Goal: Task Accomplishment & Management: Manage account settings

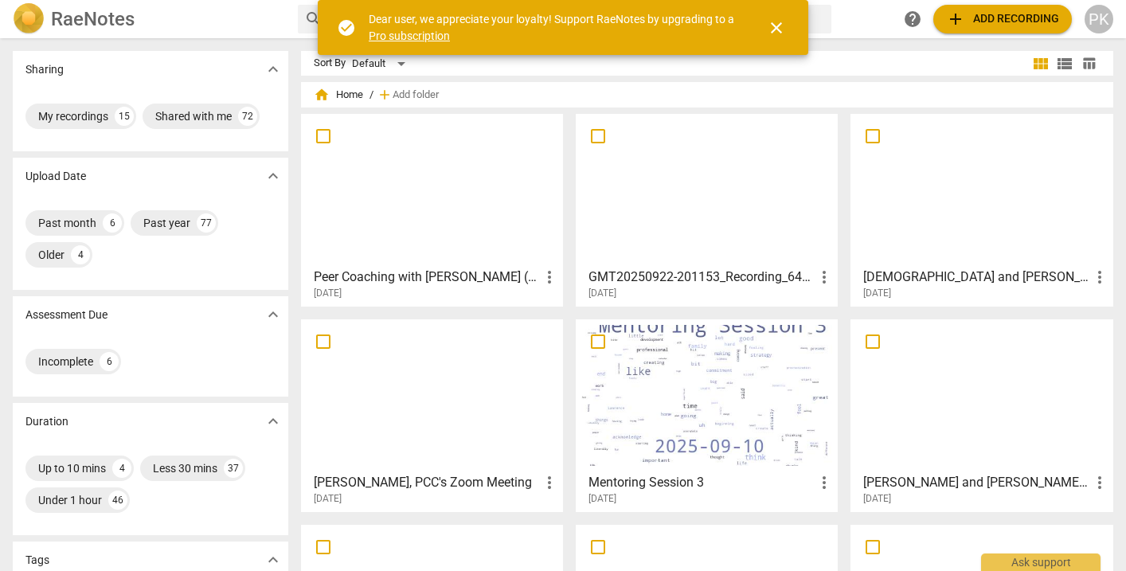
click at [475, 365] on div at bounding box center [432, 395] width 251 height 141
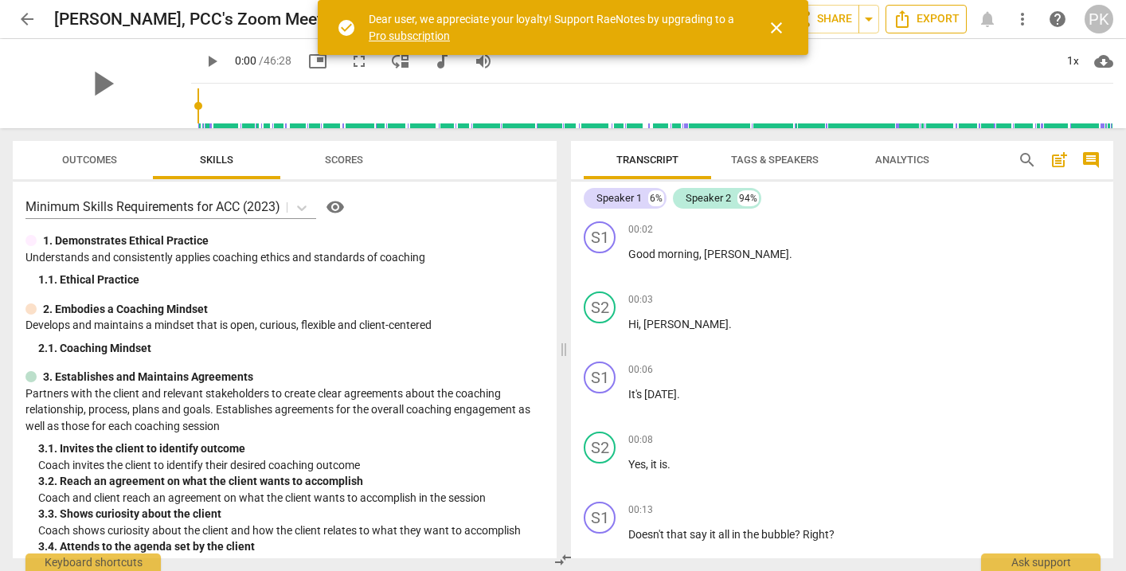
click at [945, 18] on span "Export" at bounding box center [926, 19] width 67 height 19
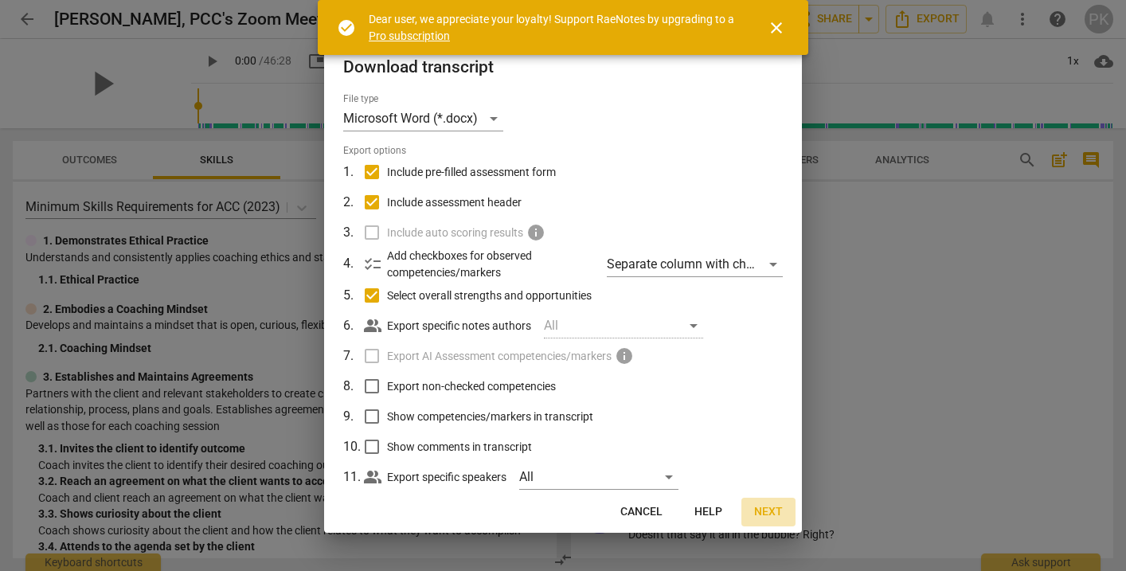
click at [774, 504] on span "Next" at bounding box center [768, 512] width 29 height 16
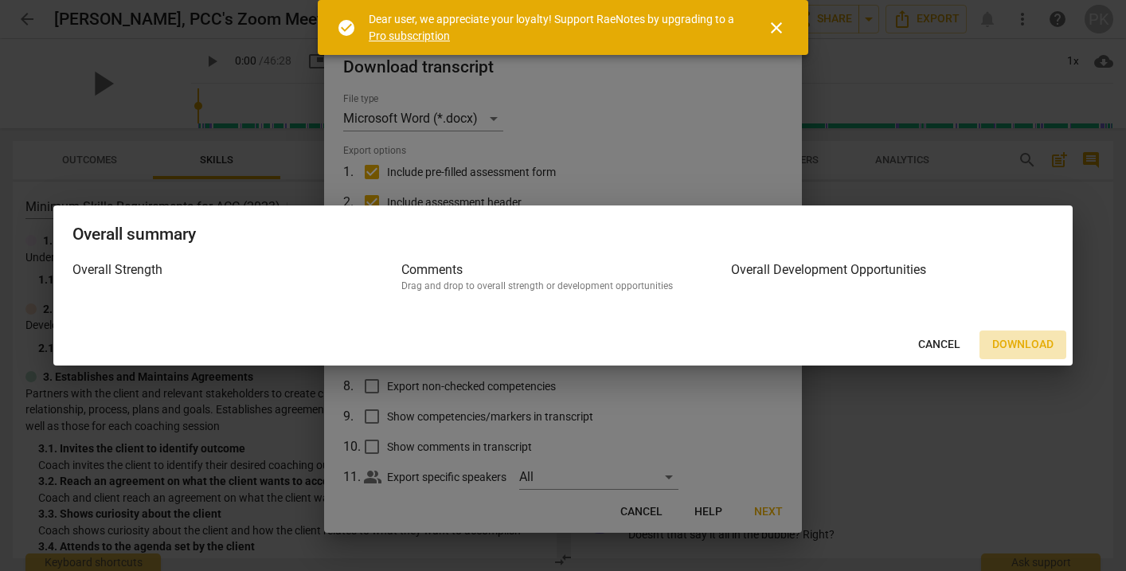
click at [1002, 350] on span "Download" at bounding box center [1022, 345] width 61 height 16
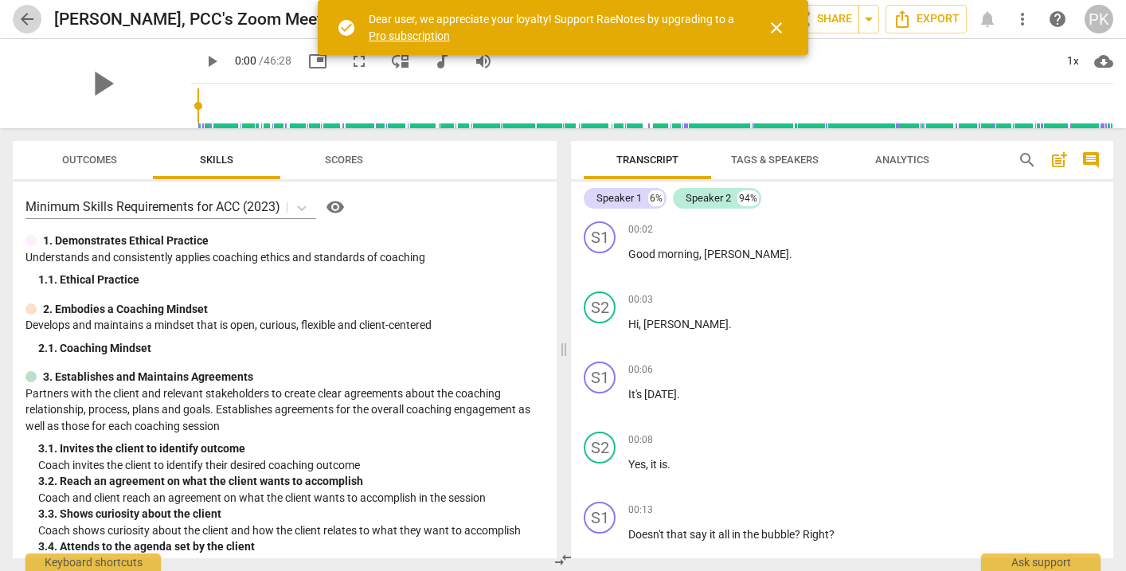
click at [29, 19] on span "arrow_back" at bounding box center [27, 19] width 19 height 19
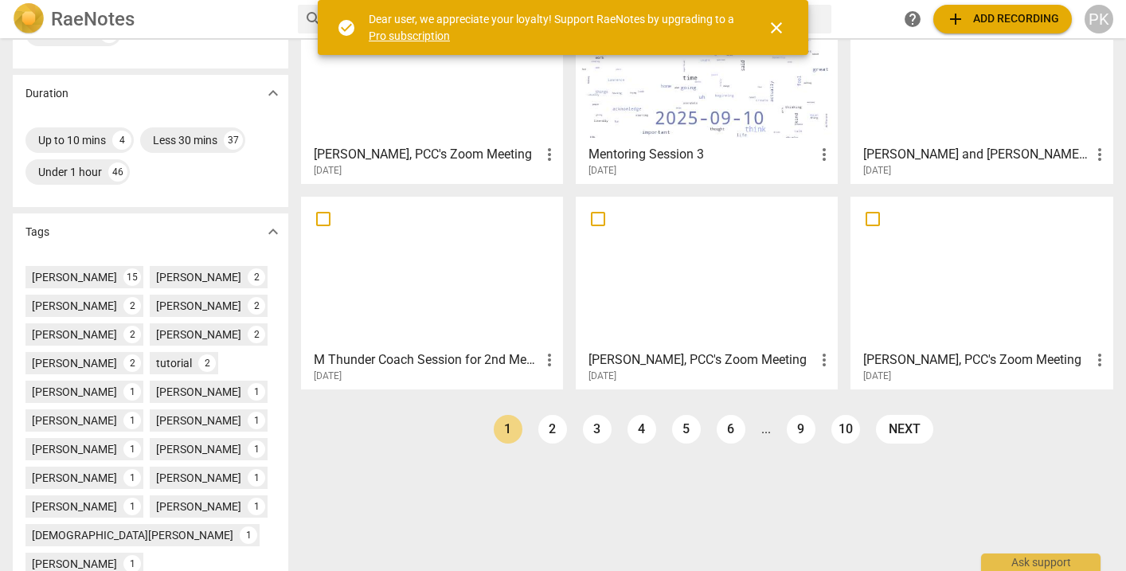
scroll to position [350, 0]
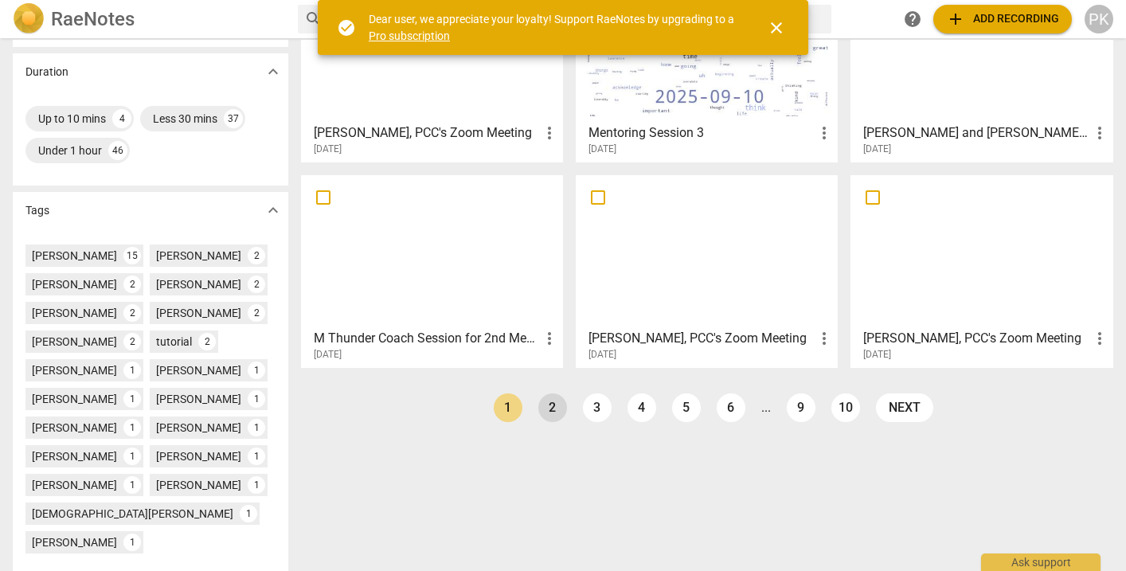
click at [552, 406] on link "2" at bounding box center [552, 407] width 29 height 29
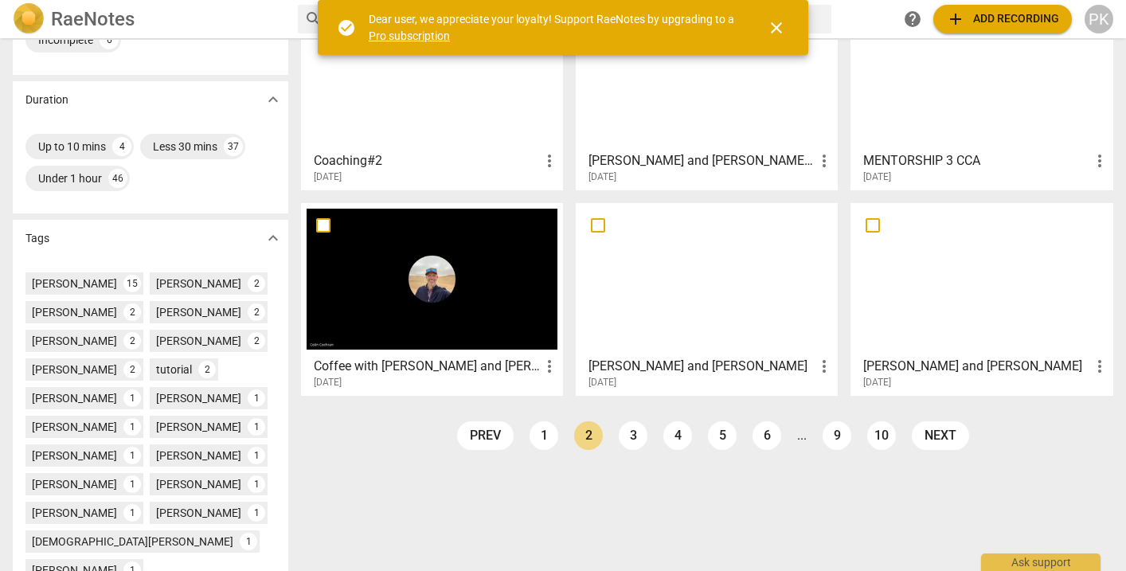
scroll to position [364, 0]
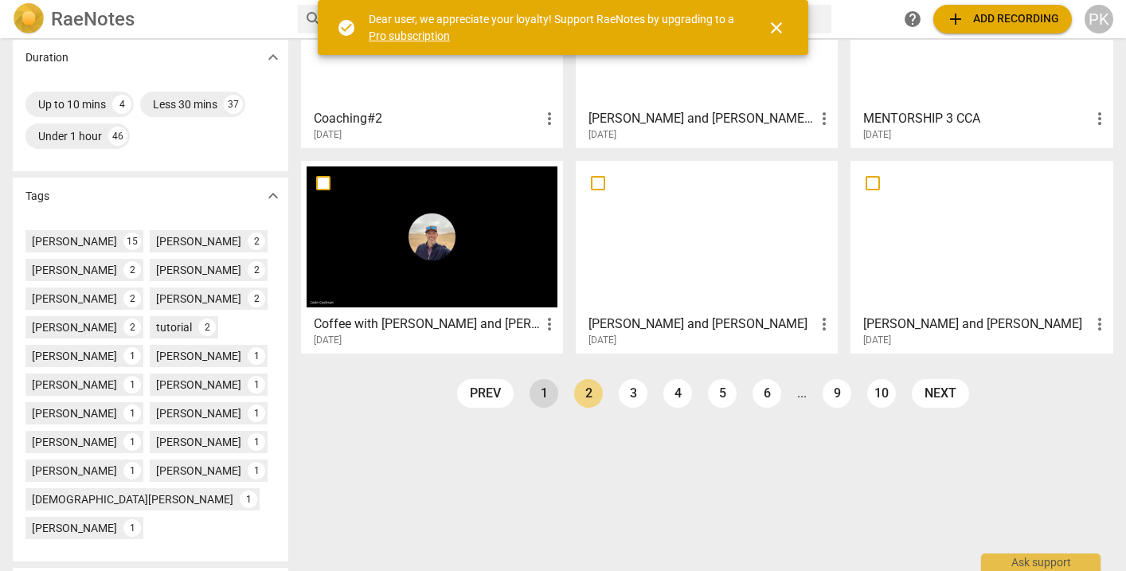
click at [532, 400] on link "1" at bounding box center [544, 393] width 29 height 29
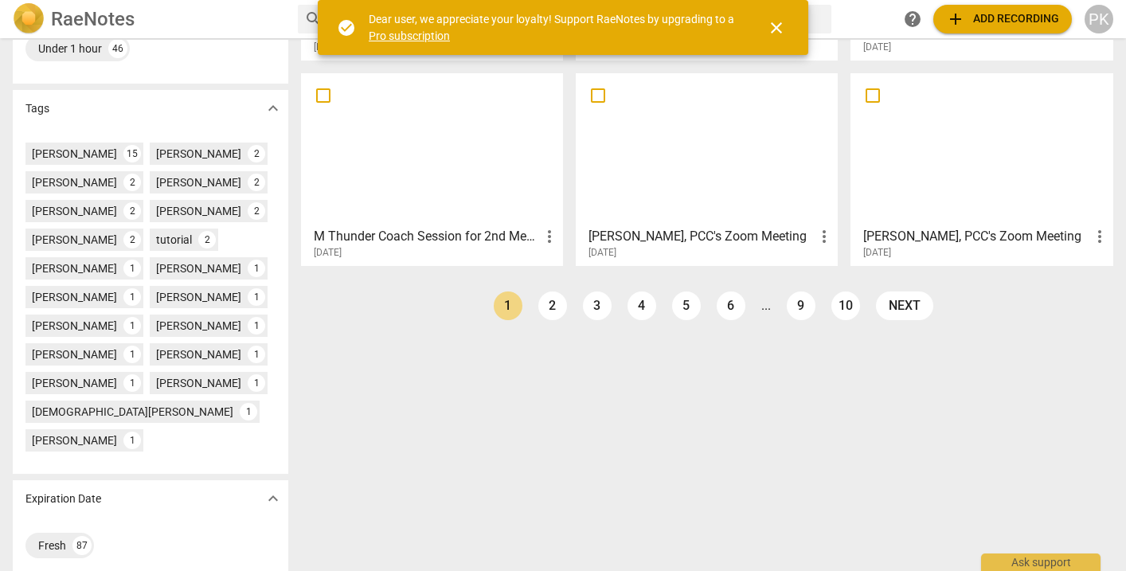
scroll to position [459, 0]
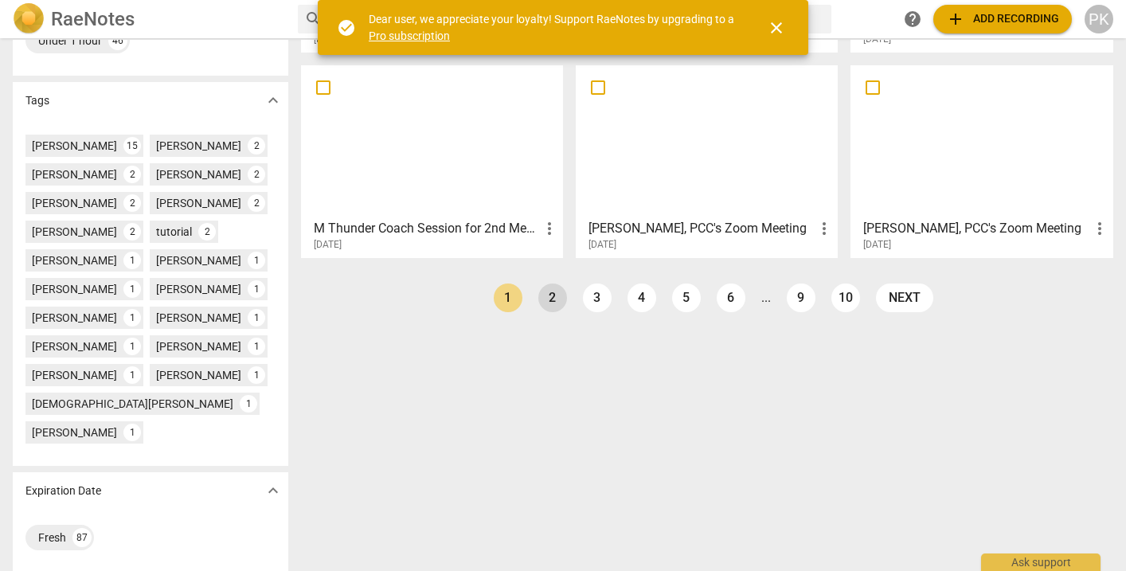
click at [556, 295] on link "2" at bounding box center [552, 297] width 29 height 29
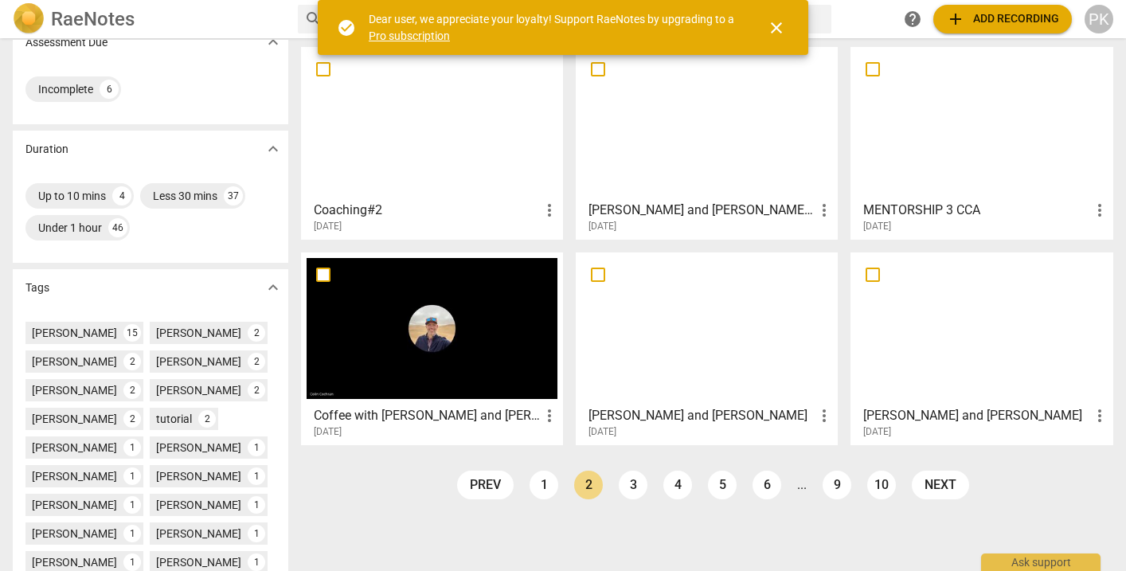
scroll to position [294, 0]
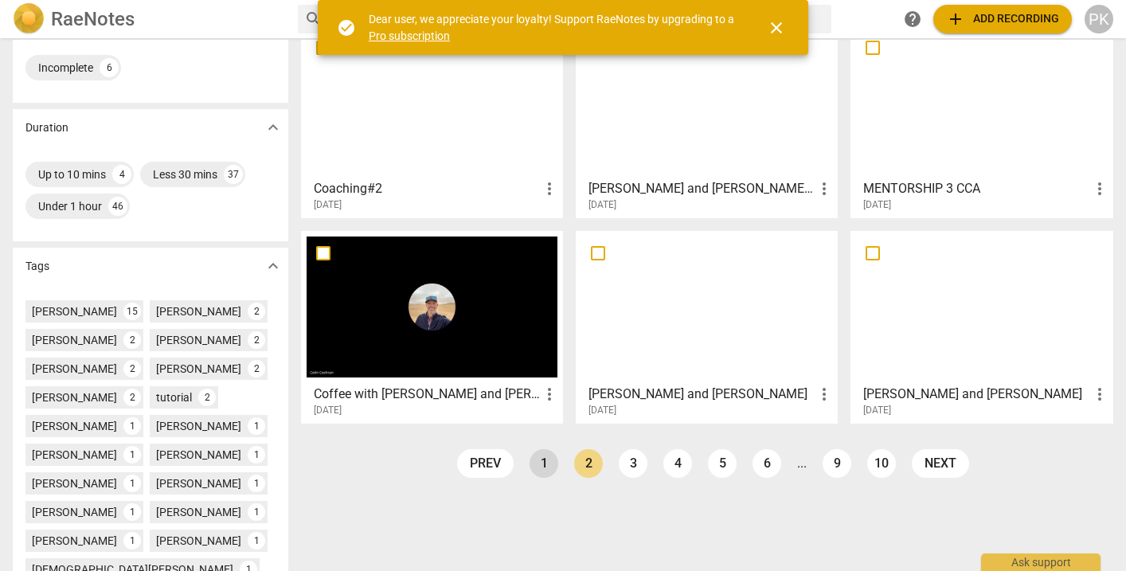
click at [542, 458] on link "1" at bounding box center [544, 463] width 29 height 29
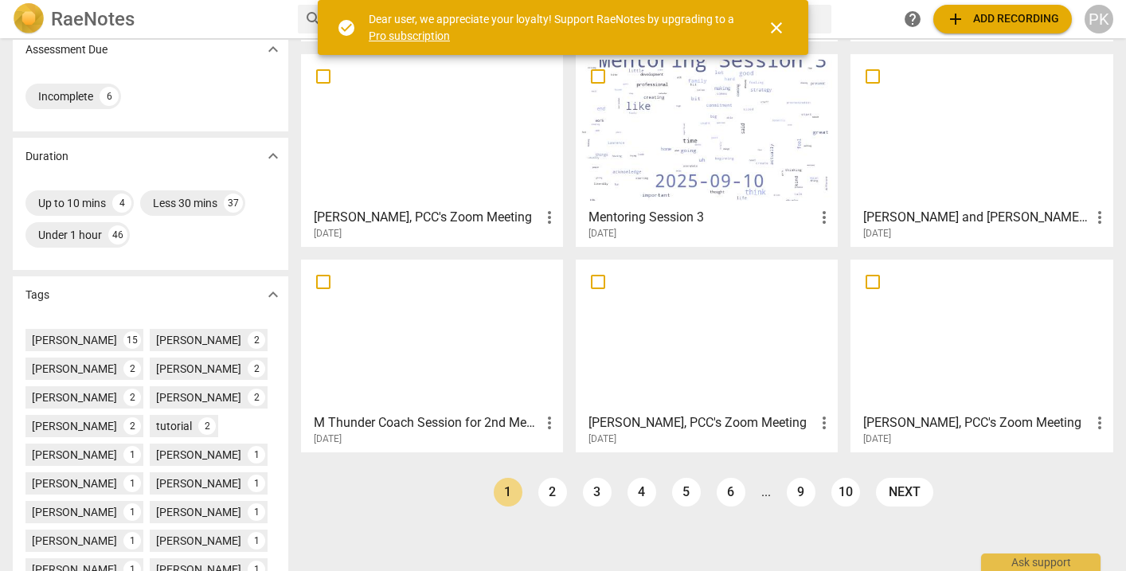
scroll to position [301, 0]
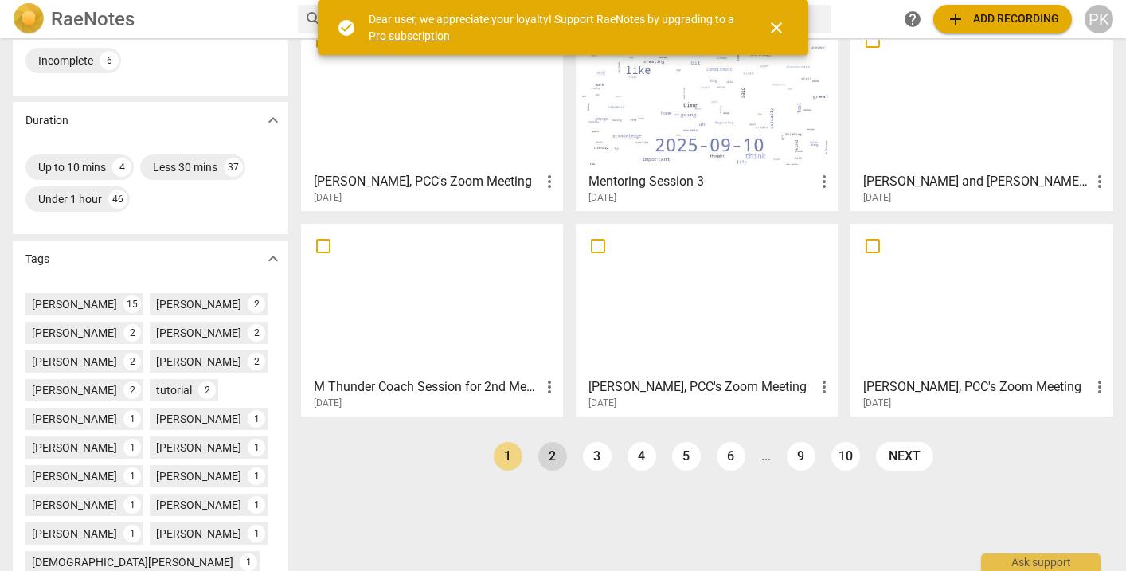
click at [551, 457] on link "2" at bounding box center [552, 456] width 29 height 29
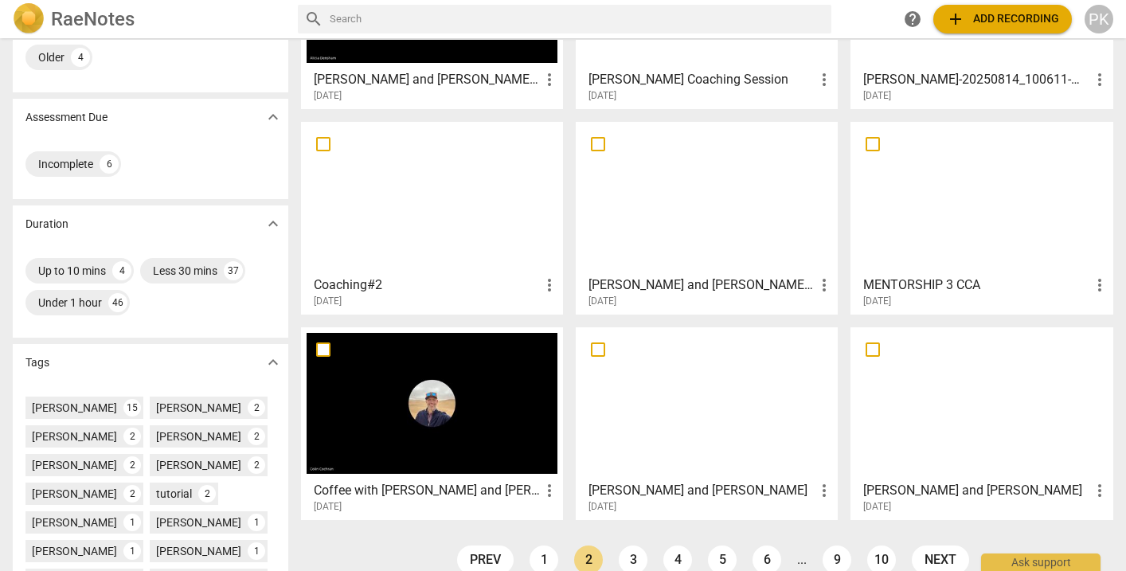
scroll to position [195, 0]
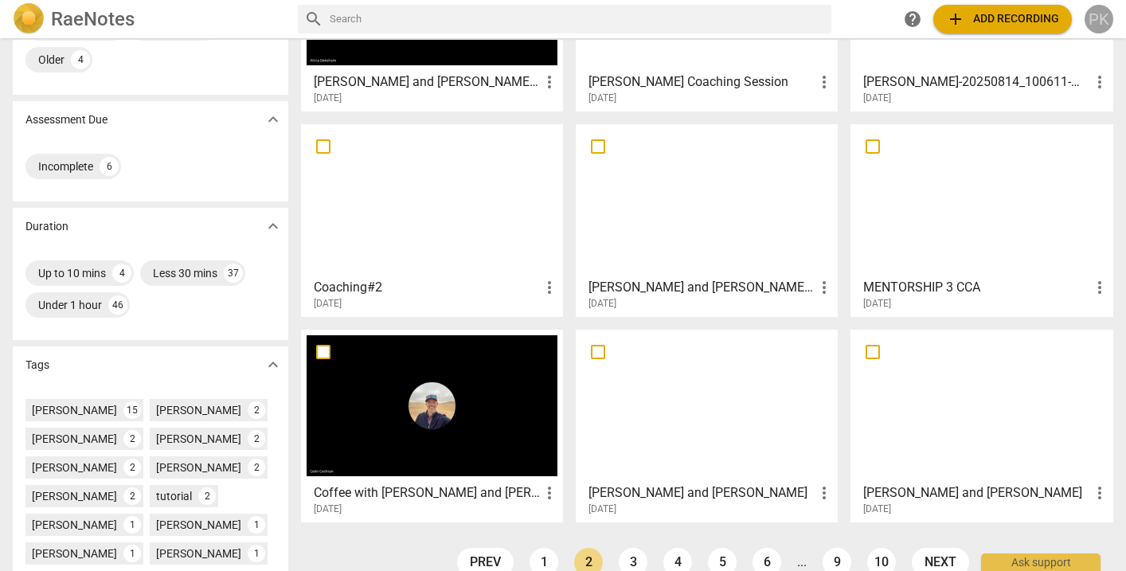
click at [1101, 21] on div "PK" at bounding box center [1098, 19] width 29 height 29
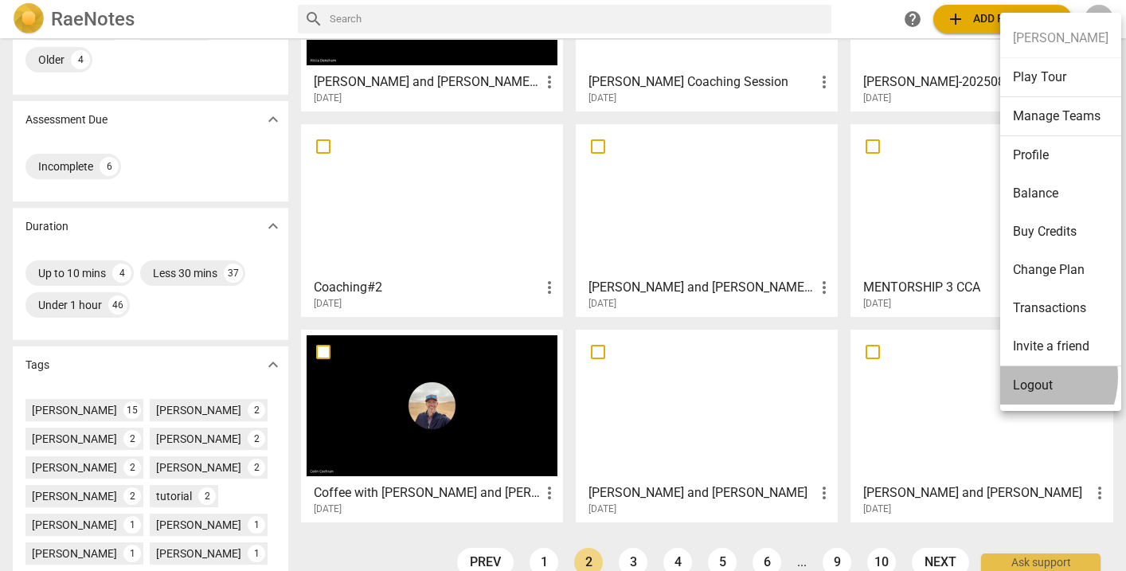
click at [1021, 377] on li "Logout" at bounding box center [1060, 385] width 121 height 38
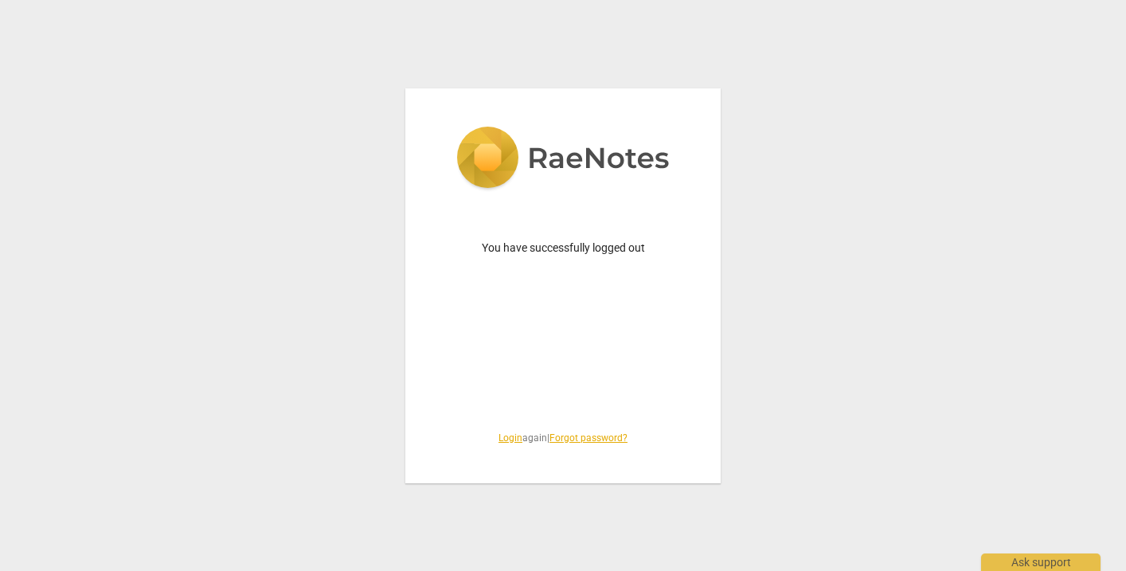
click at [501, 435] on link "Login" at bounding box center [510, 437] width 24 height 11
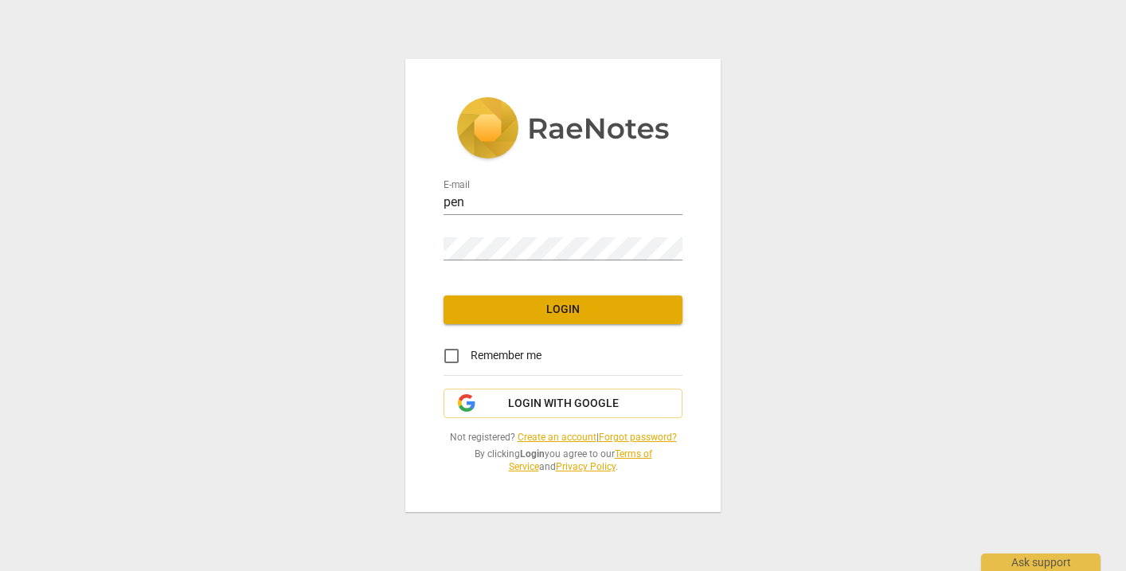
type input "[EMAIL_ADDRESS][DOMAIN_NAME]"
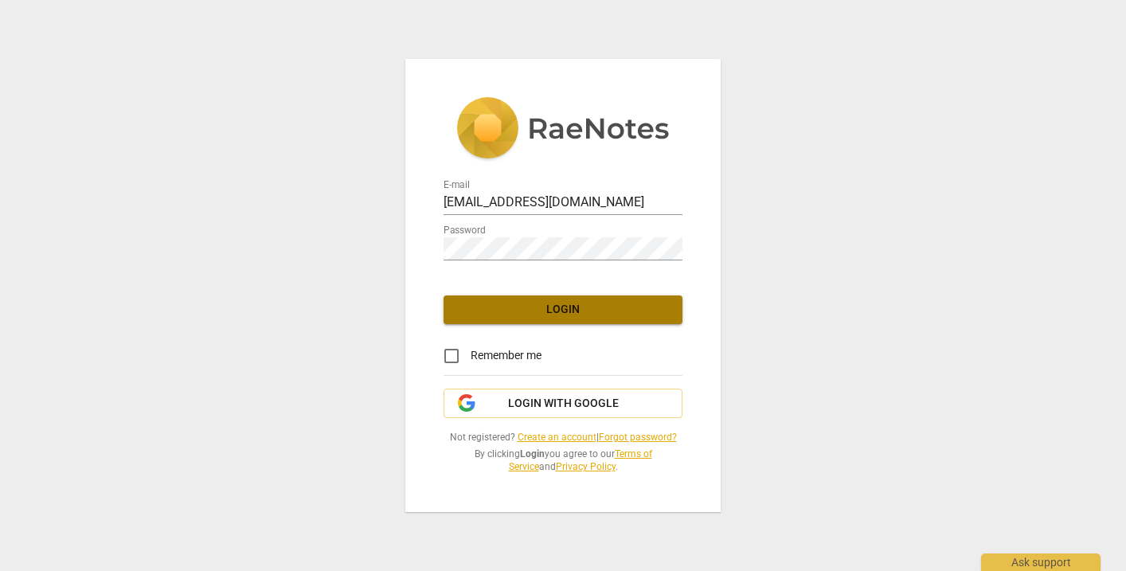
click at [522, 307] on span "Login" at bounding box center [562, 310] width 213 height 16
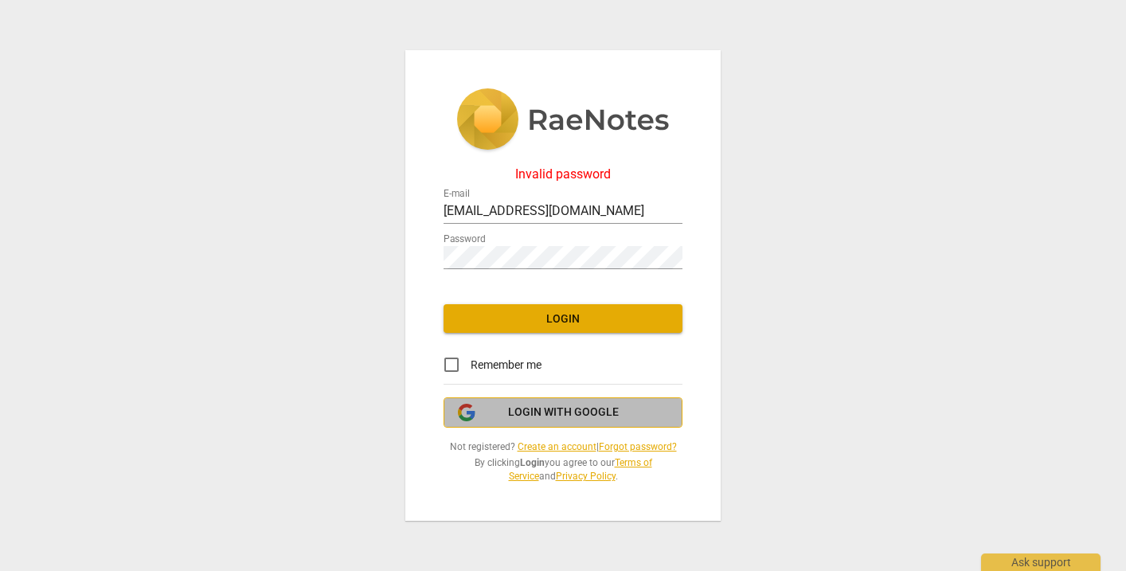
click at [532, 411] on span "Login with Google" at bounding box center [563, 412] width 111 height 16
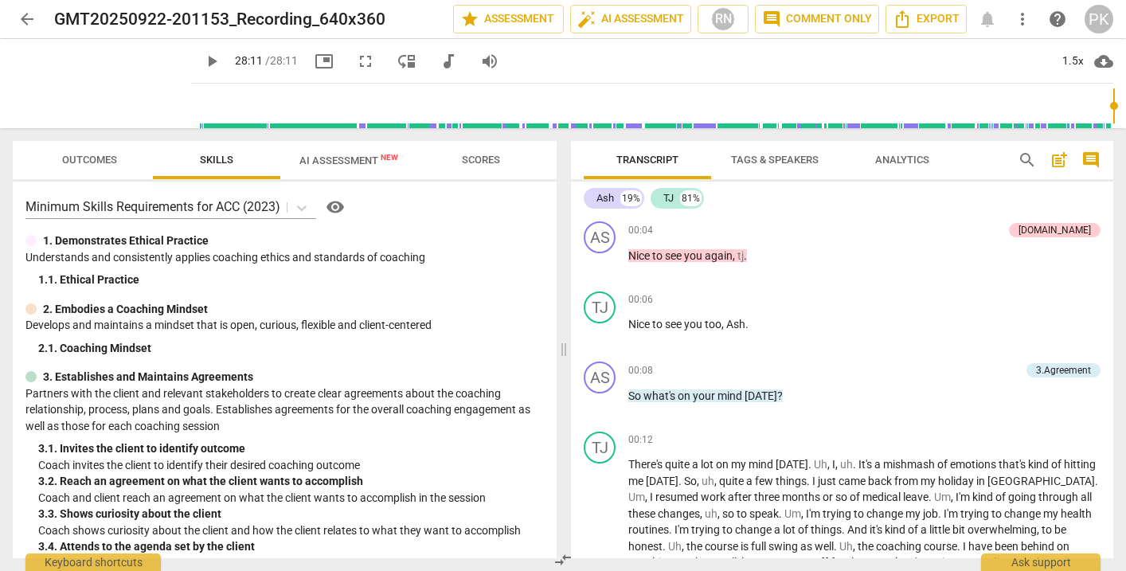
scroll to position [8011, 0]
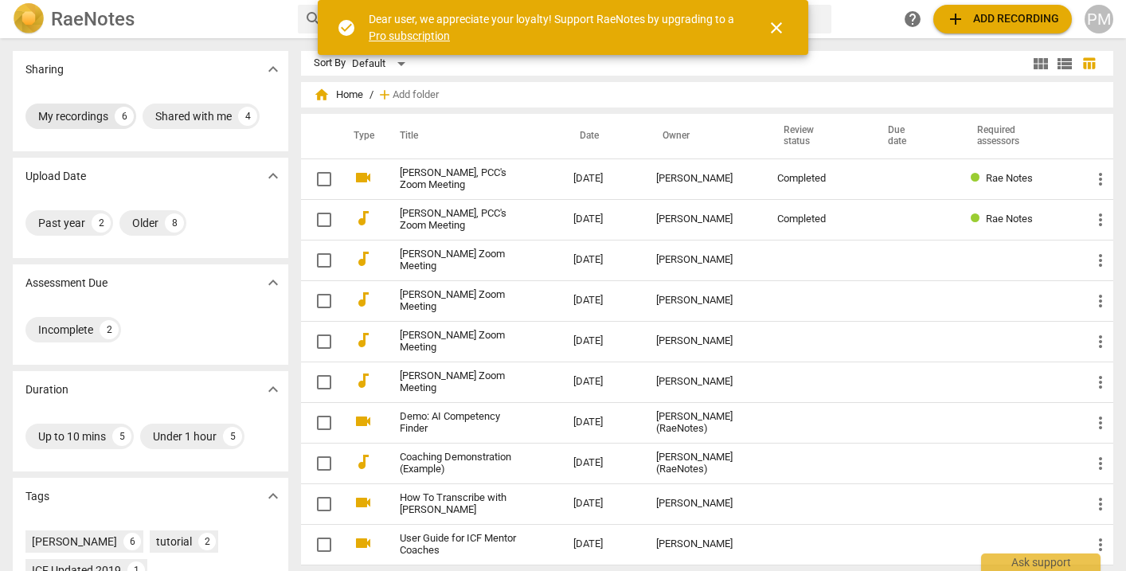
click at [103, 117] on div "My recordings" at bounding box center [73, 116] width 70 height 16
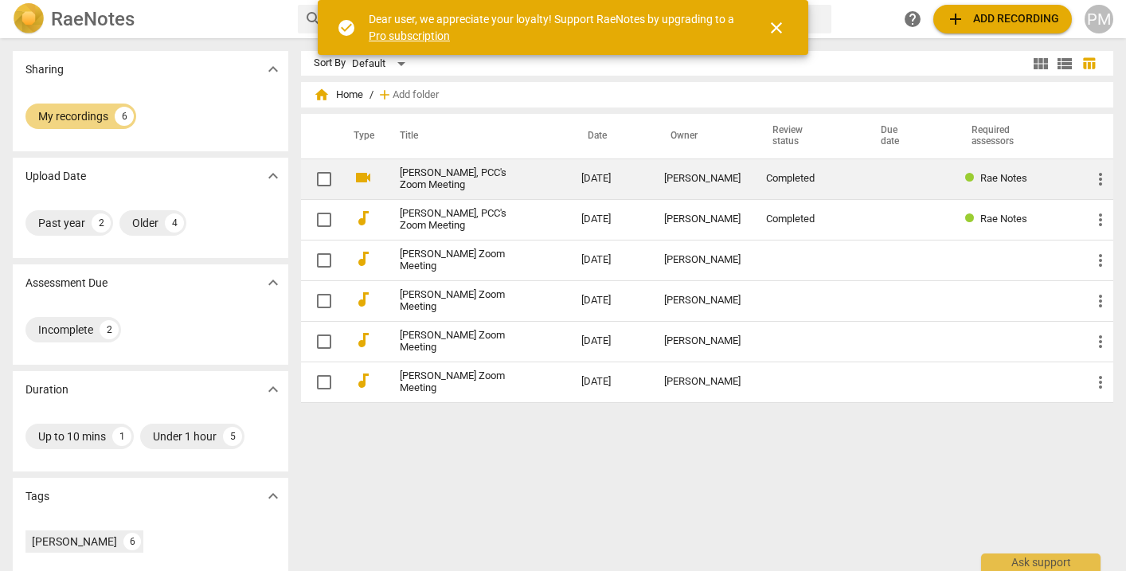
click at [651, 176] on td "2025-01-08" at bounding box center [610, 178] width 83 height 41
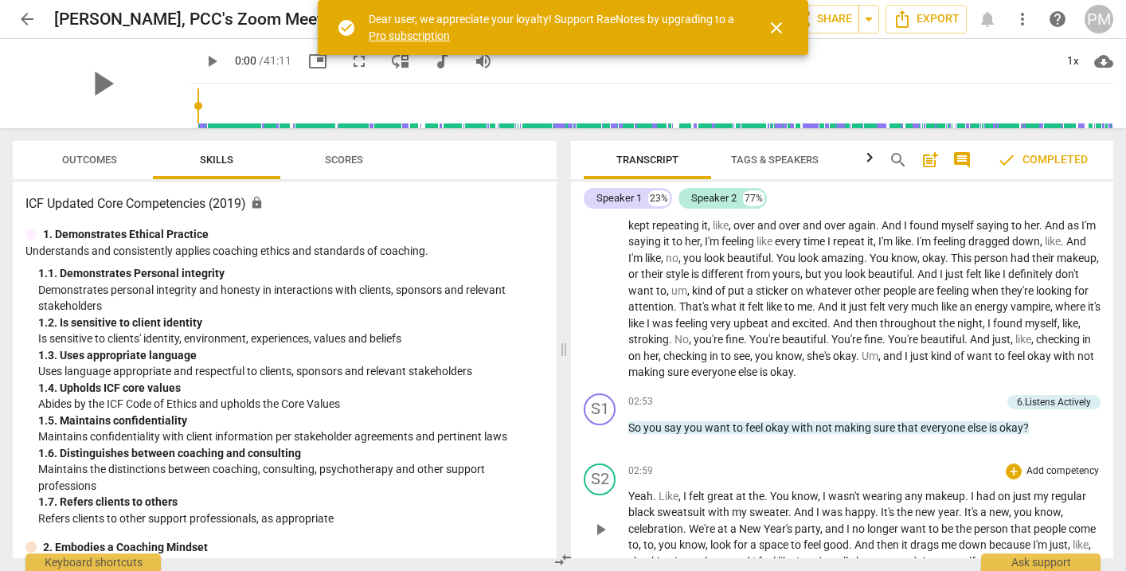
scroll to position [476, 0]
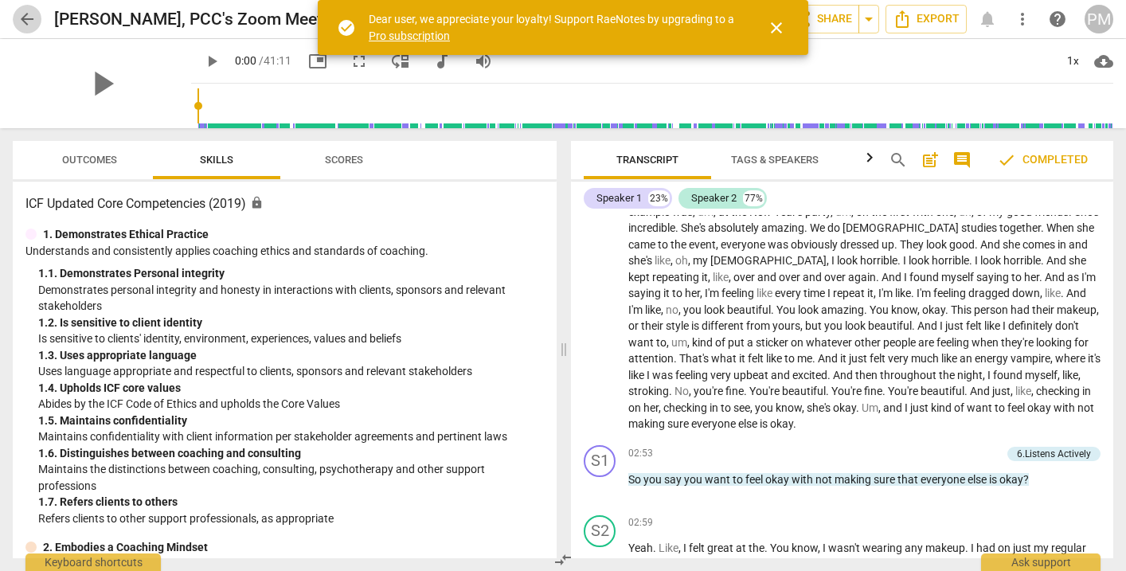
click at [21, 10] on span "arrow_back" at bounding box center [27, 19] width 19 height 19
